Goal: Find specific page/section: Find specific page/section

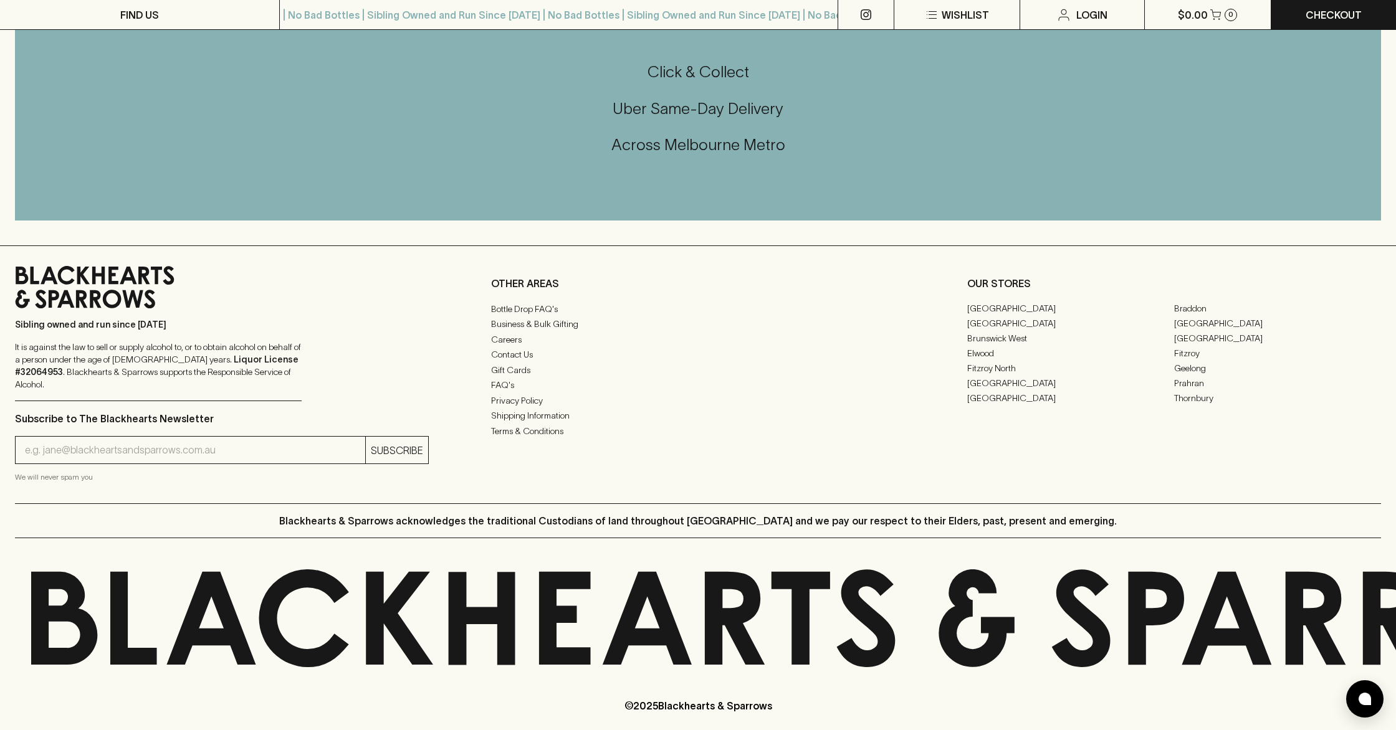
scroll to position [2949, 0]
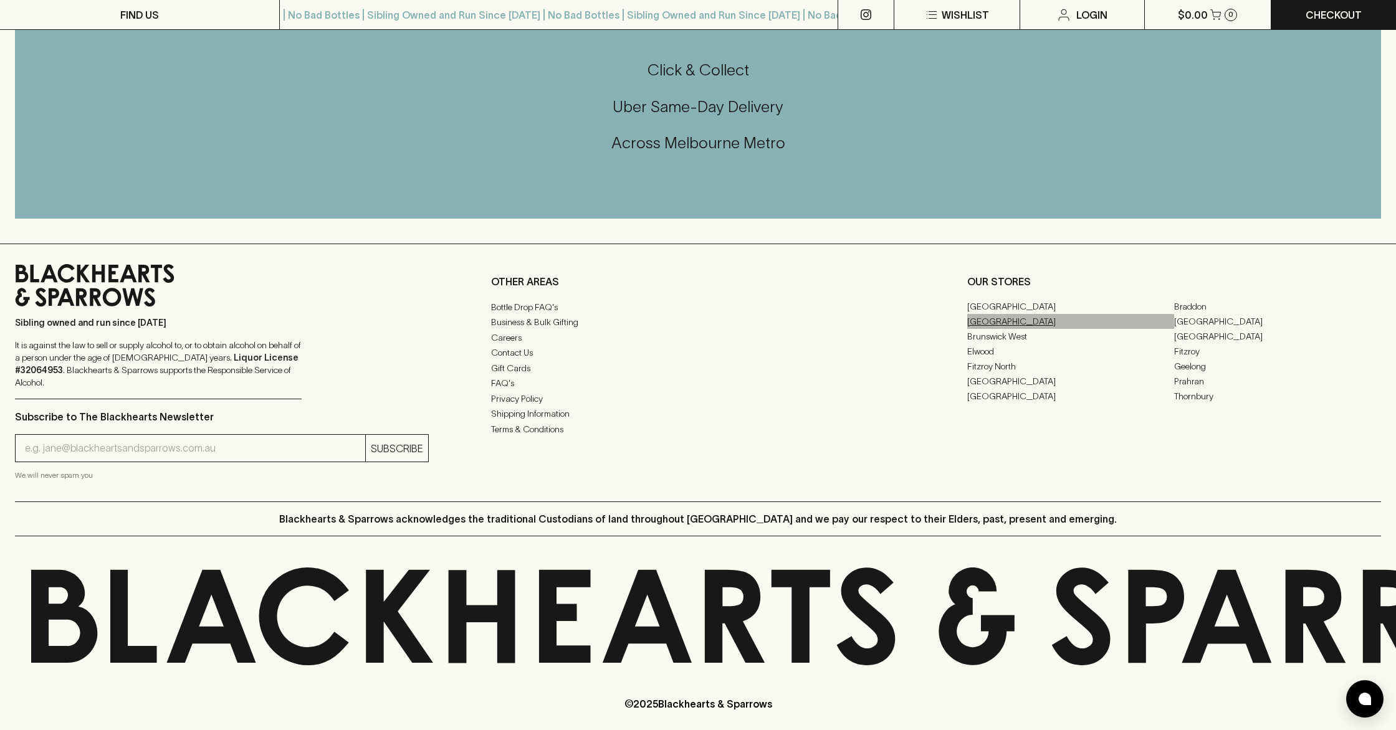
click at [992, 326] on link "[GEOGRAPHIC_DATA]" at bounding box center [1070, 321] width 207 height 15
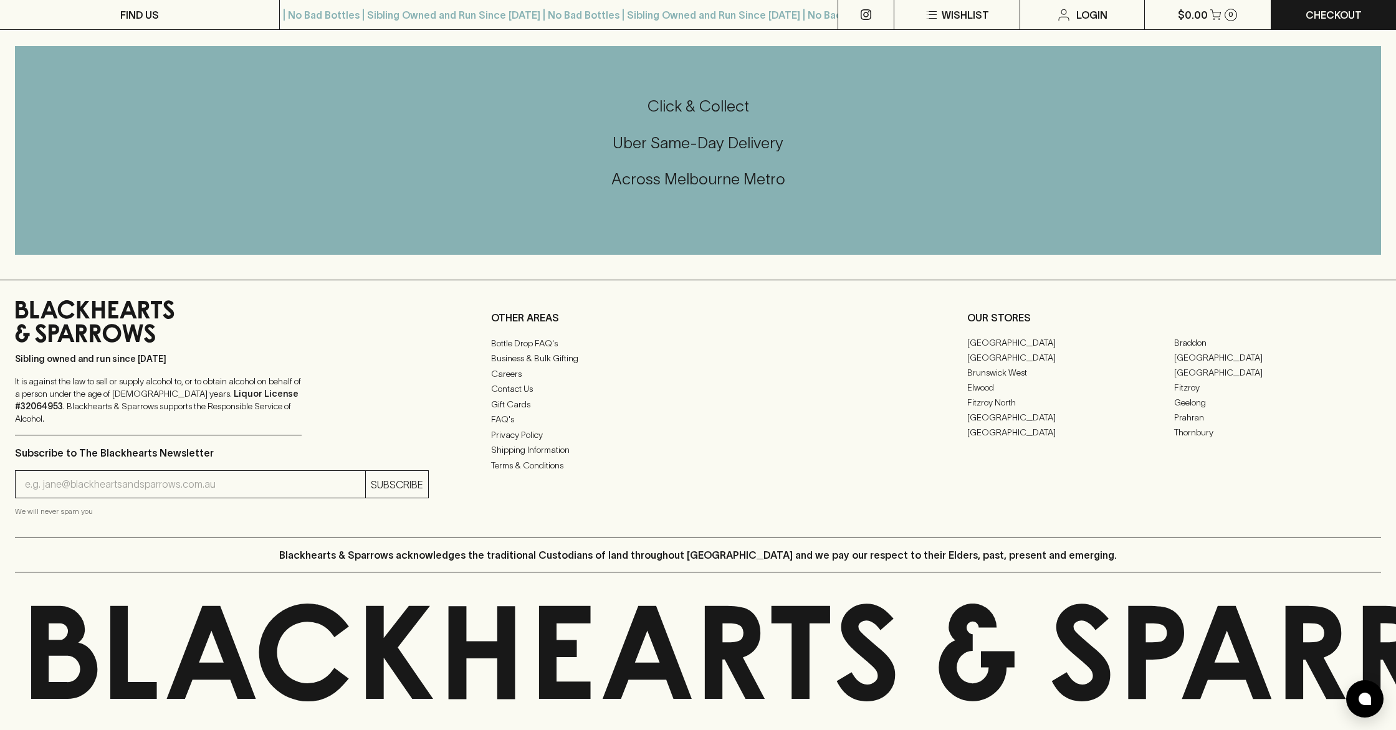
scroll to position [2521, 0]
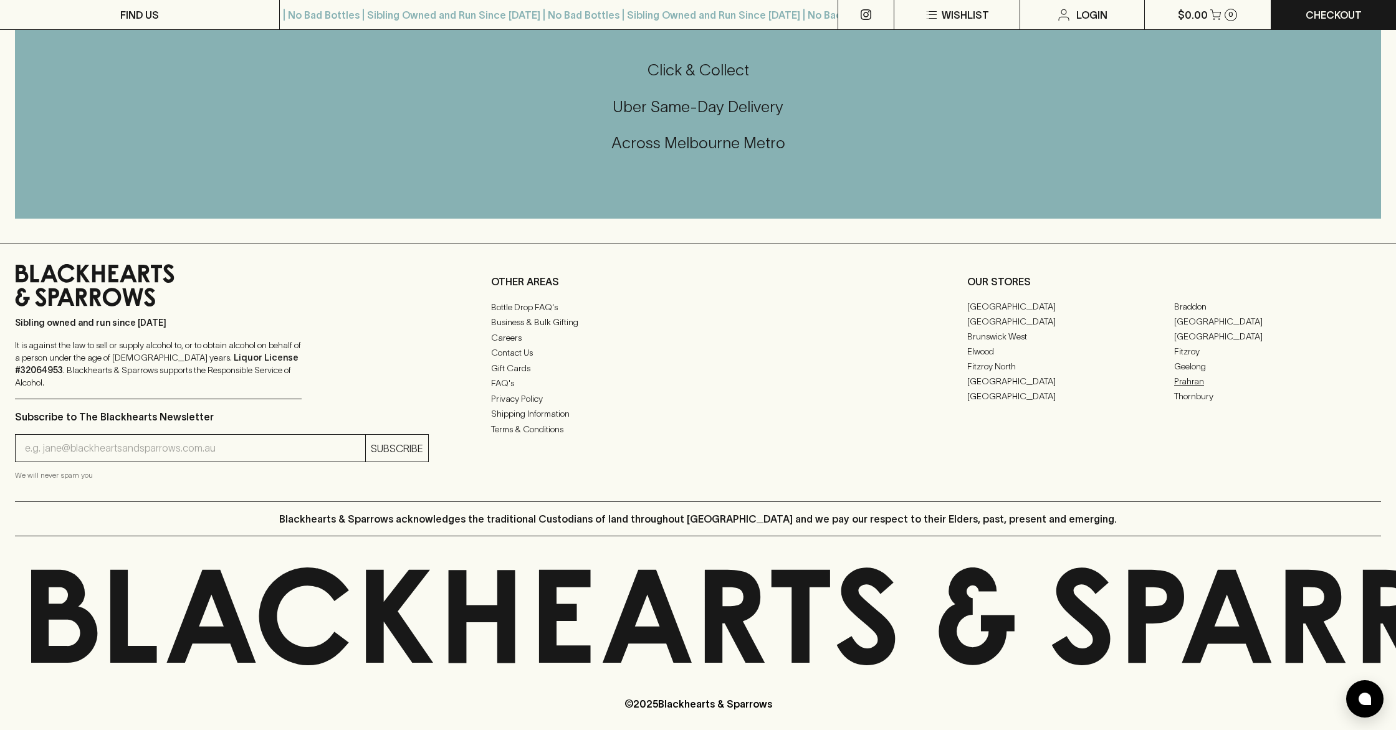
click at [1183, 378] on link "Prahran" at bounding box center [1277, 381] width 207 height 15
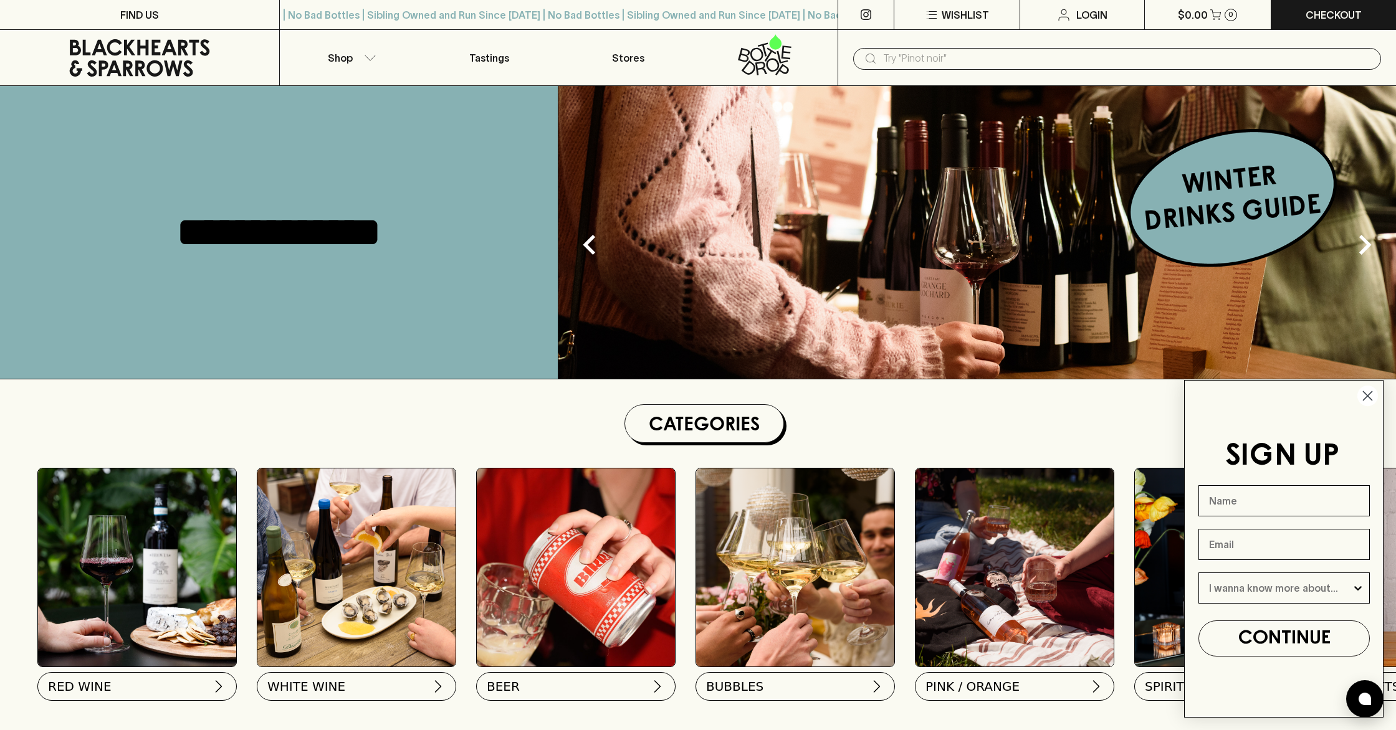
drag, startPoint x: 1361, startPoint y: 394, endPoint x: 1024, endPoint y: 436, distance: 340.3
click at [1354, 393] on div "Close dialog SIGN UP CONTINUE Submit" at bounding box center [1283, 549] width 199 height 338
drag, startPoint x: 1368, startPoint y: 397, endPoint x: 1025, endPoint y: 431, distance: 344.9
click at [1367, 397] on circle "Close dialog" at bounding box center [1367, 396] width 21 height 21
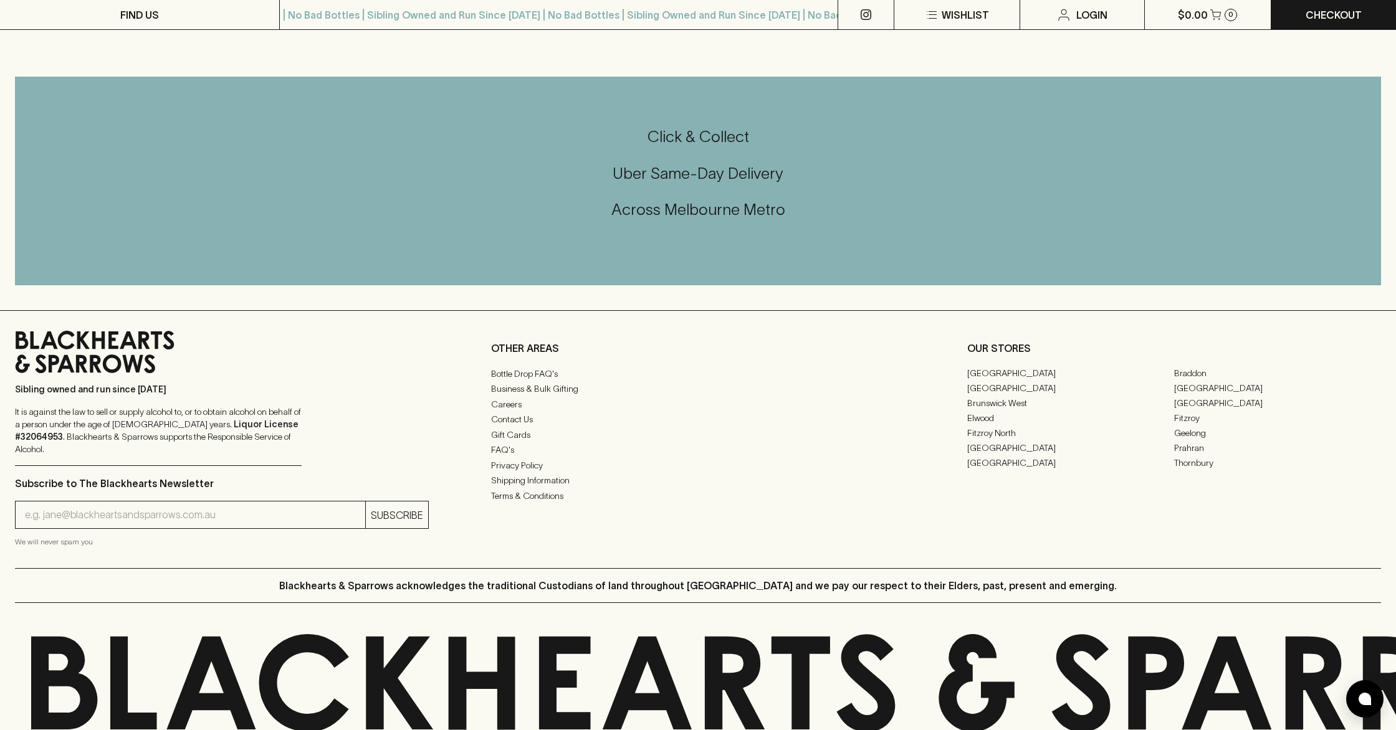
scroll to position [2536, 0]
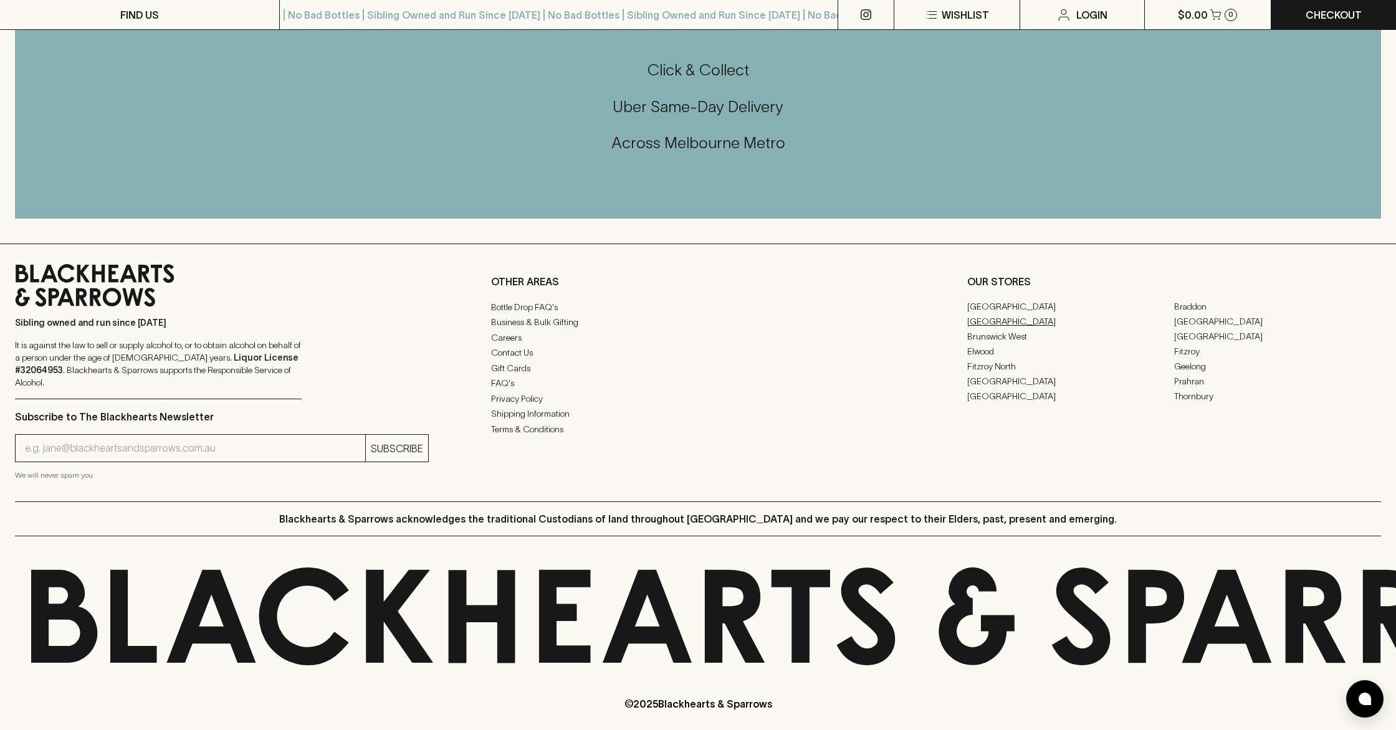
click at [984, 320] on link "[GEOGRAPHIC_DATA]" at bounding box center [1070, 321] width 207 height 15
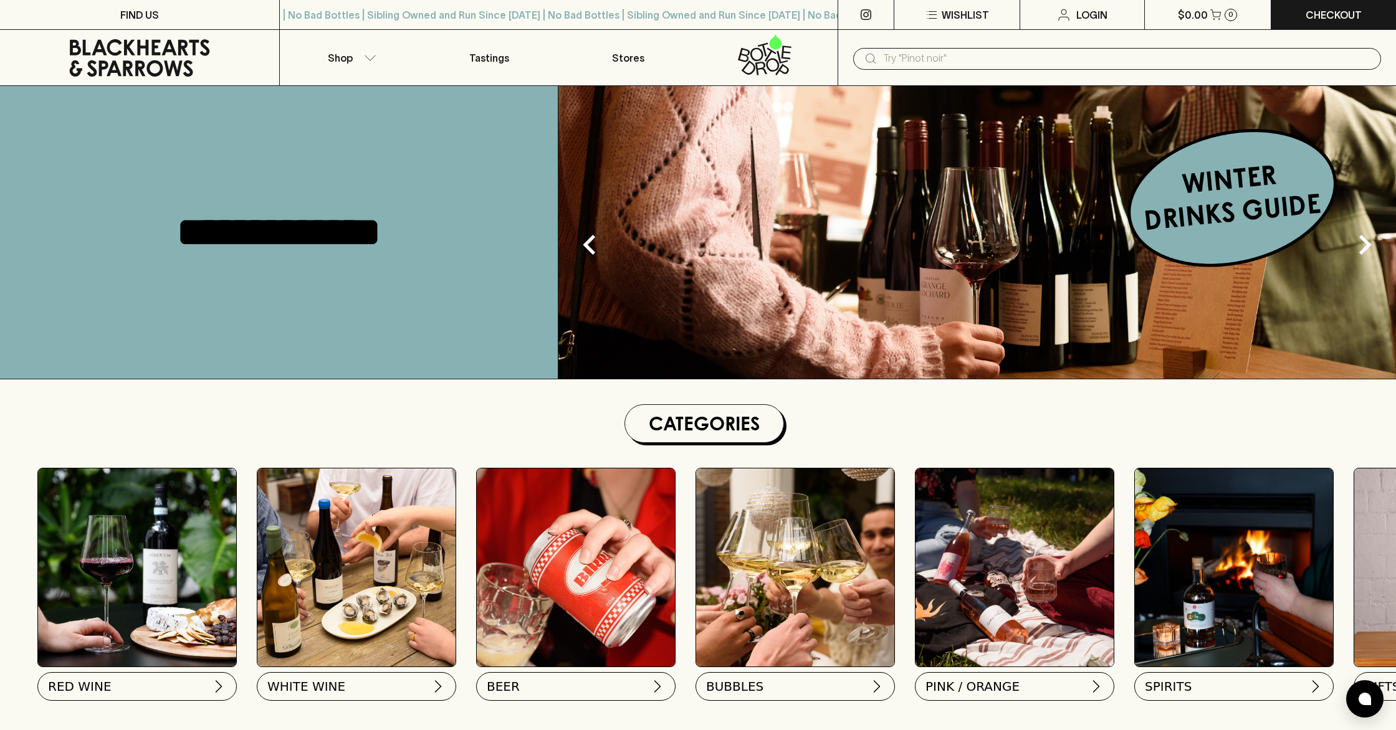
click at [1006, 431] on section "Categories RED WINE WHITE WINE BEER BUBBLES PINK / ORANGE SPIRITS GIFTS SNACKS" at bounding box center [703, 561] width 1383 height 314
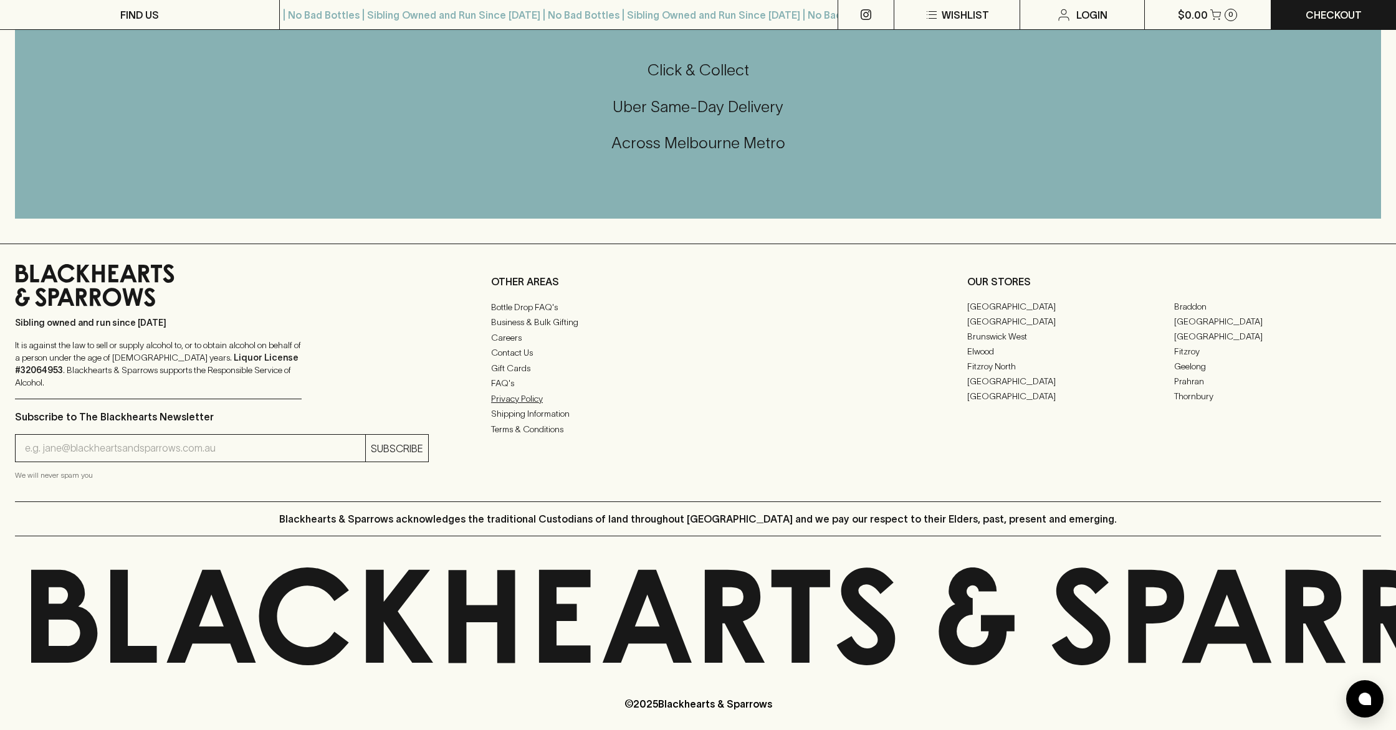
scroll to position [2520, 0]
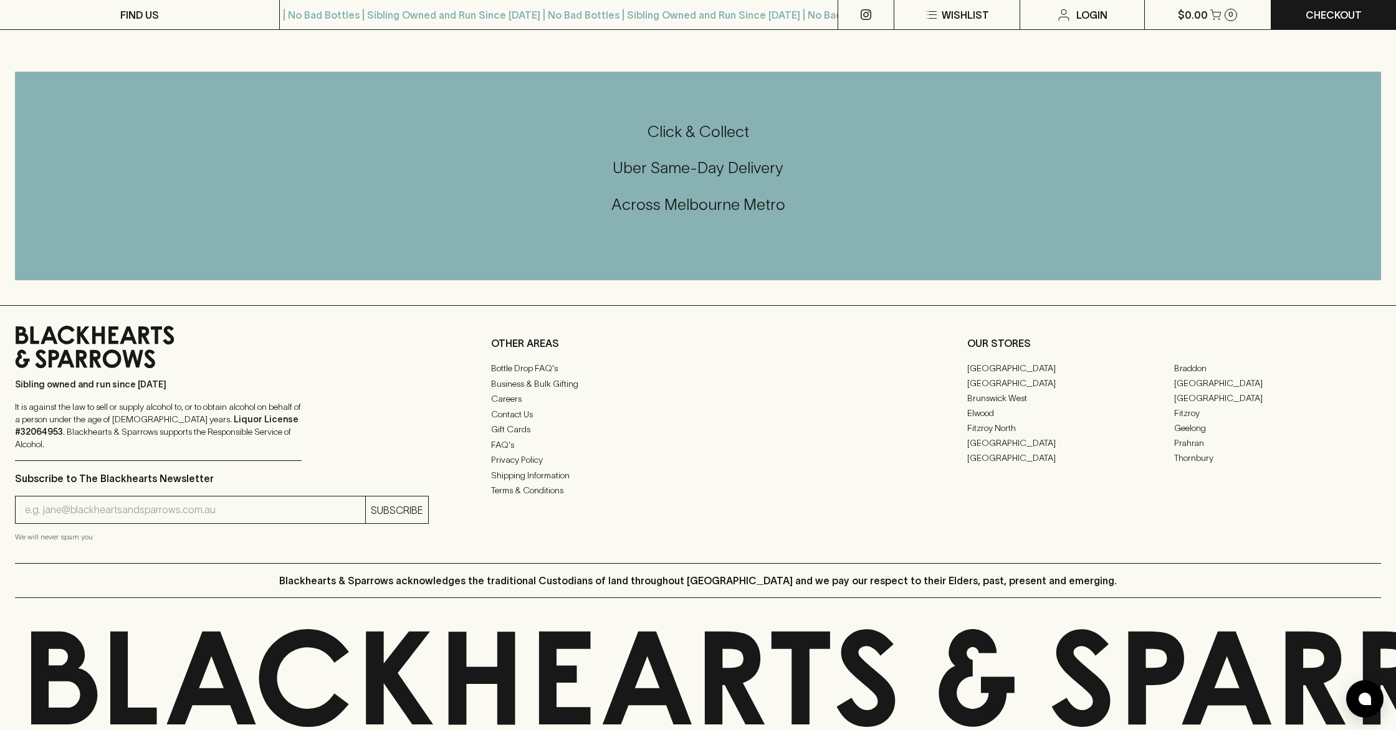
scroll to position [1081, 0]
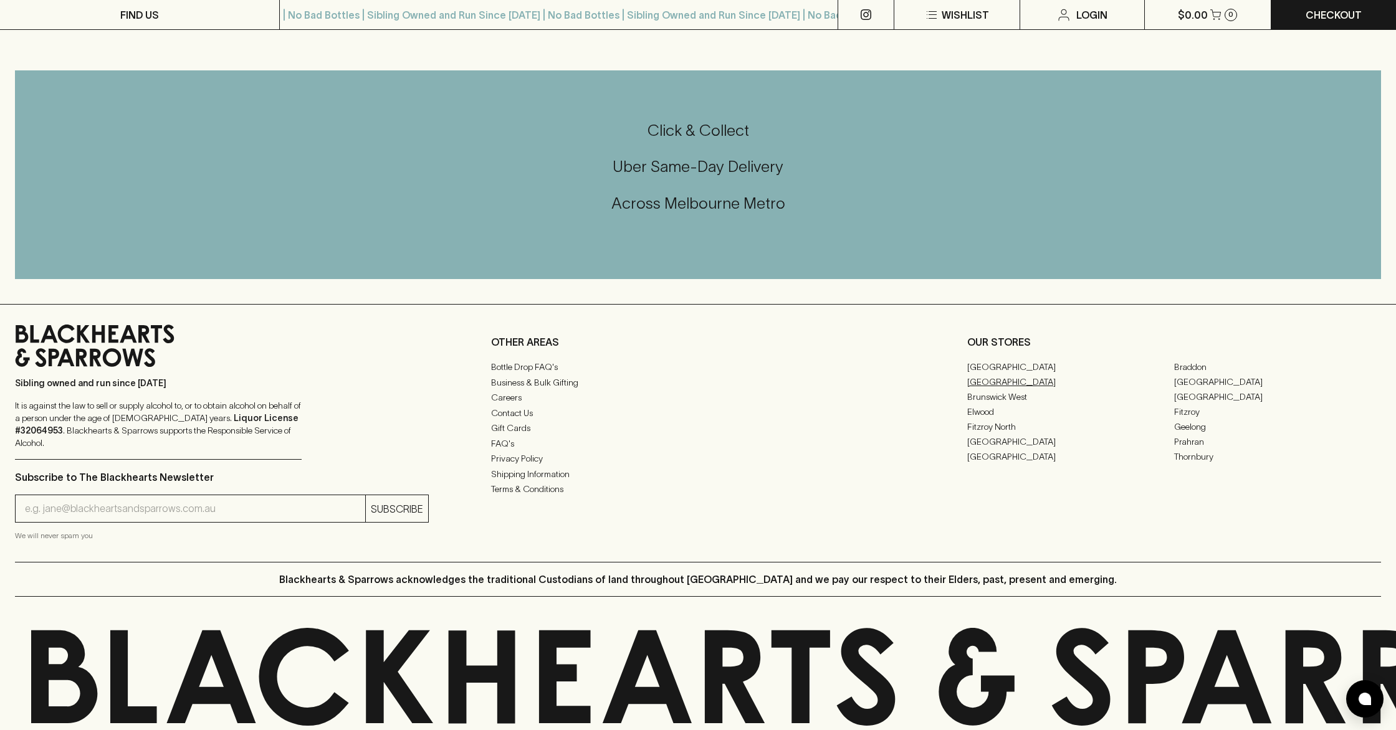
click at [996, 374] on link "[GEOGRAPHIC_DATA]" at bounding box center [1070, 381] width 207 height 15
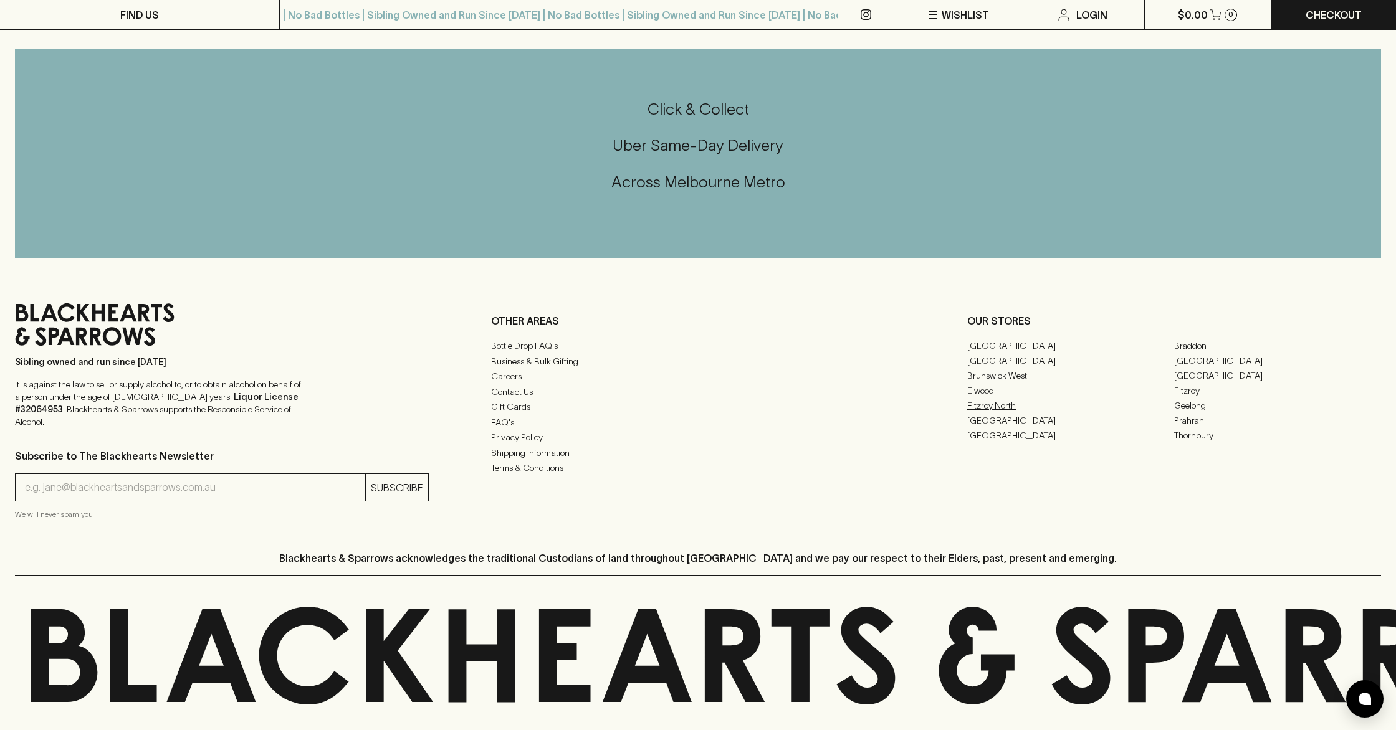
scroll to position [1126, 0]
